Goal: Transaction & Acquisition: Purchase product/service

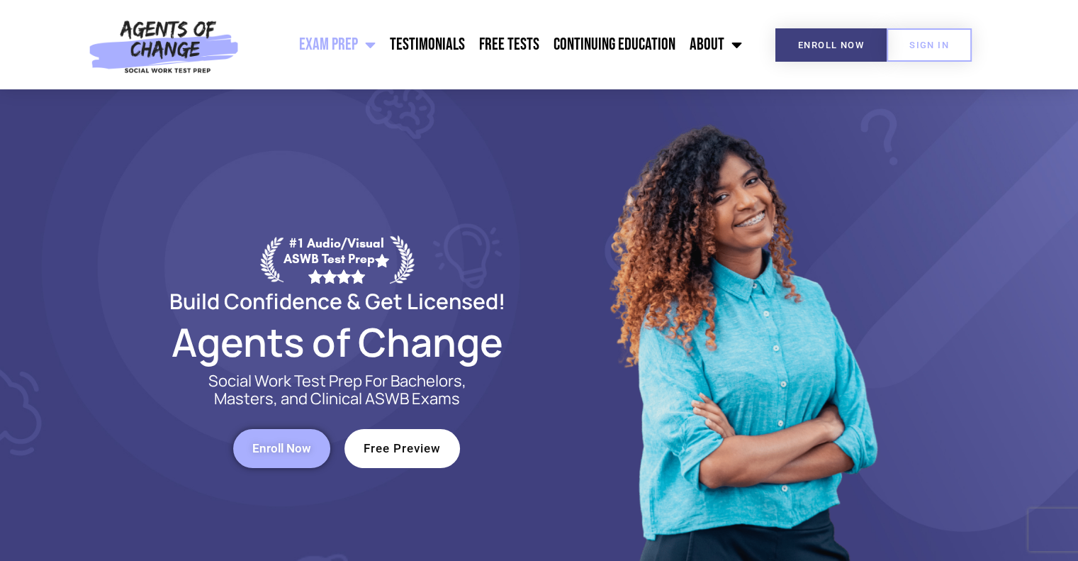
click at [292, 438] on link "Enroll Now" at bounding box center [281, 448] width 97 height 39
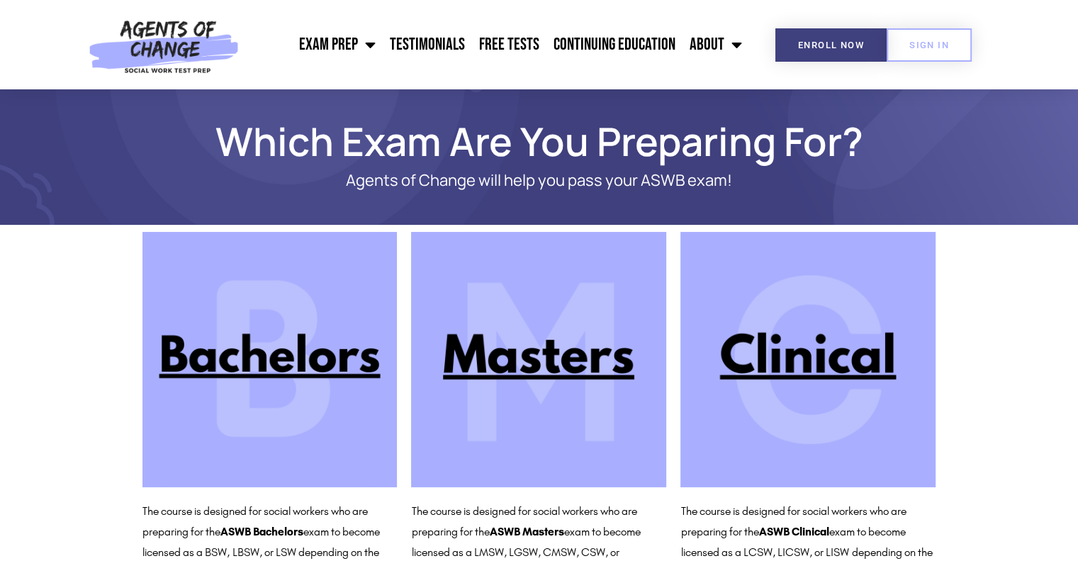
click at [551, 362] on img at bounding box center [538, 359] width 255 height 255
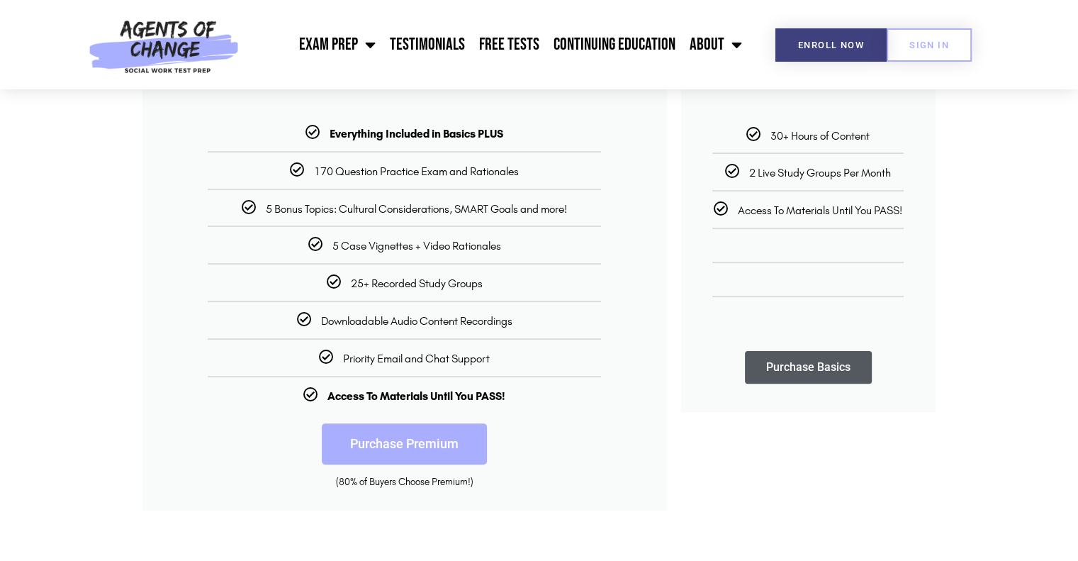
scroll to position [315, 0]
click at [436, 442] on link "Purchase Premium" at bounding box center [404, 443] width 165 height 41
